Goal: Task Accomplishment & Management: Use online tool/utility

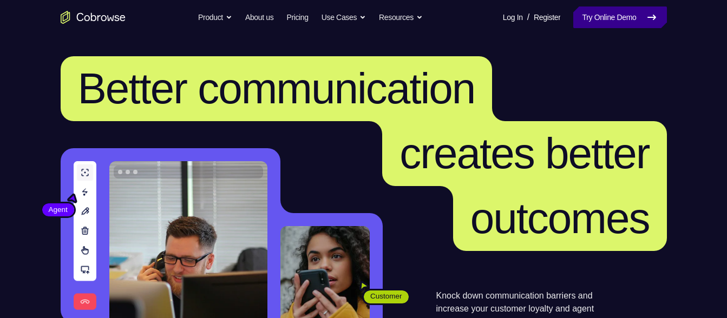
click at [625, 16] on link "Try Online Demo" at bounding box center [619, 17] width 93 height 22
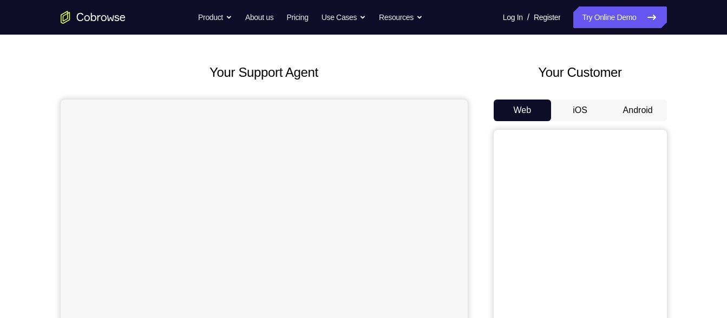
scroll to position [43, 0]
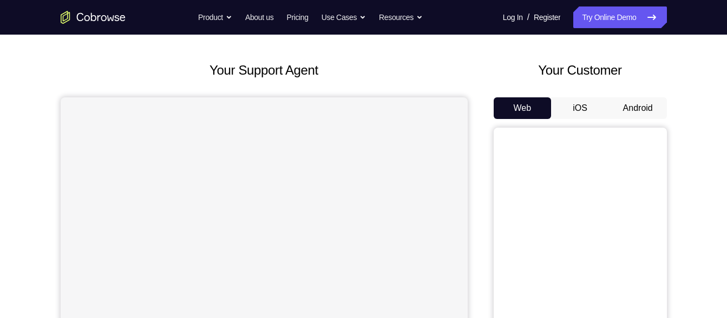
click at [630, 114] on button "Android" at bounding box center [638, 108] width 58 height 22
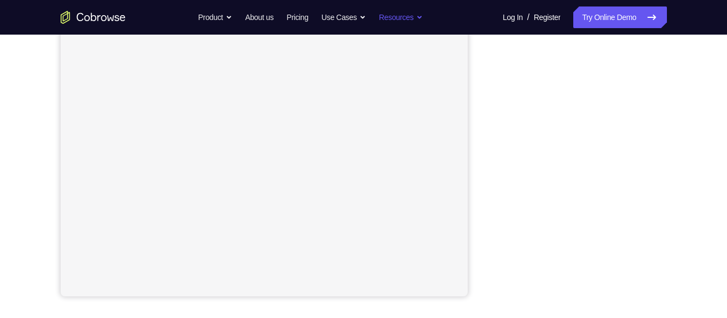
scroll to position [210, 0]
